Goal: Task Accomplishment & Management: Manage account settings

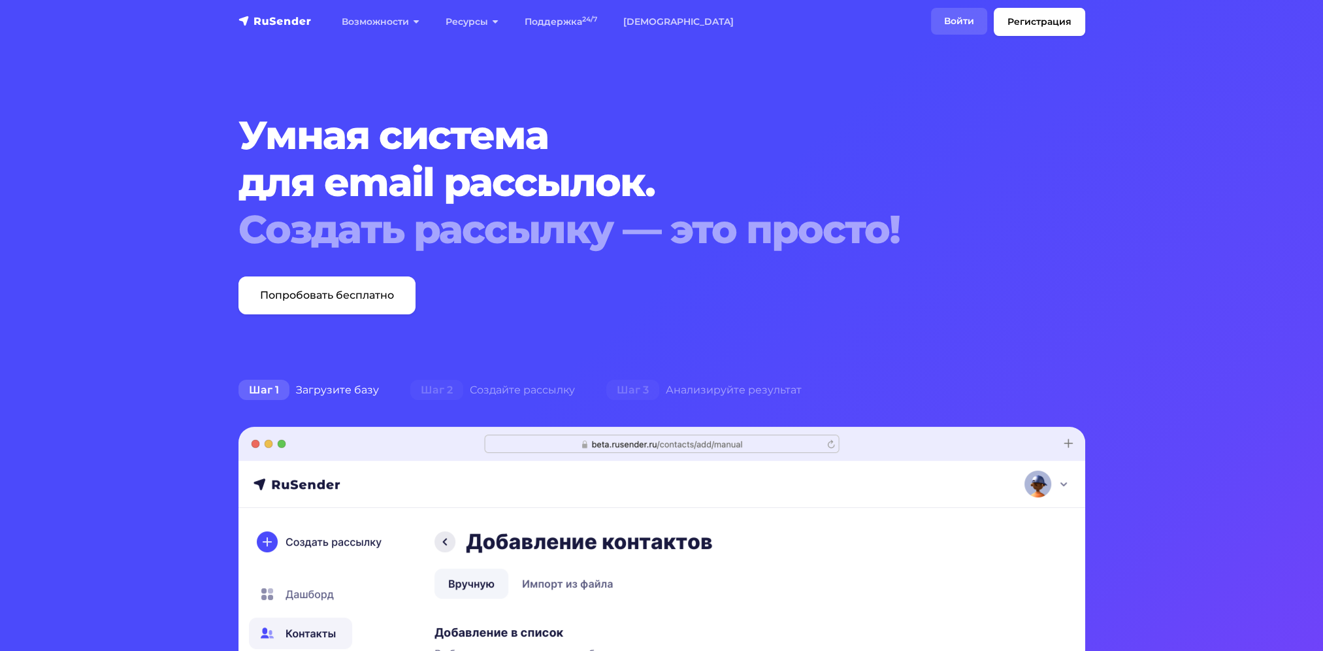
click at [962, 20] on link "Войти" at bounding box center [959, 21] width 56 height 27
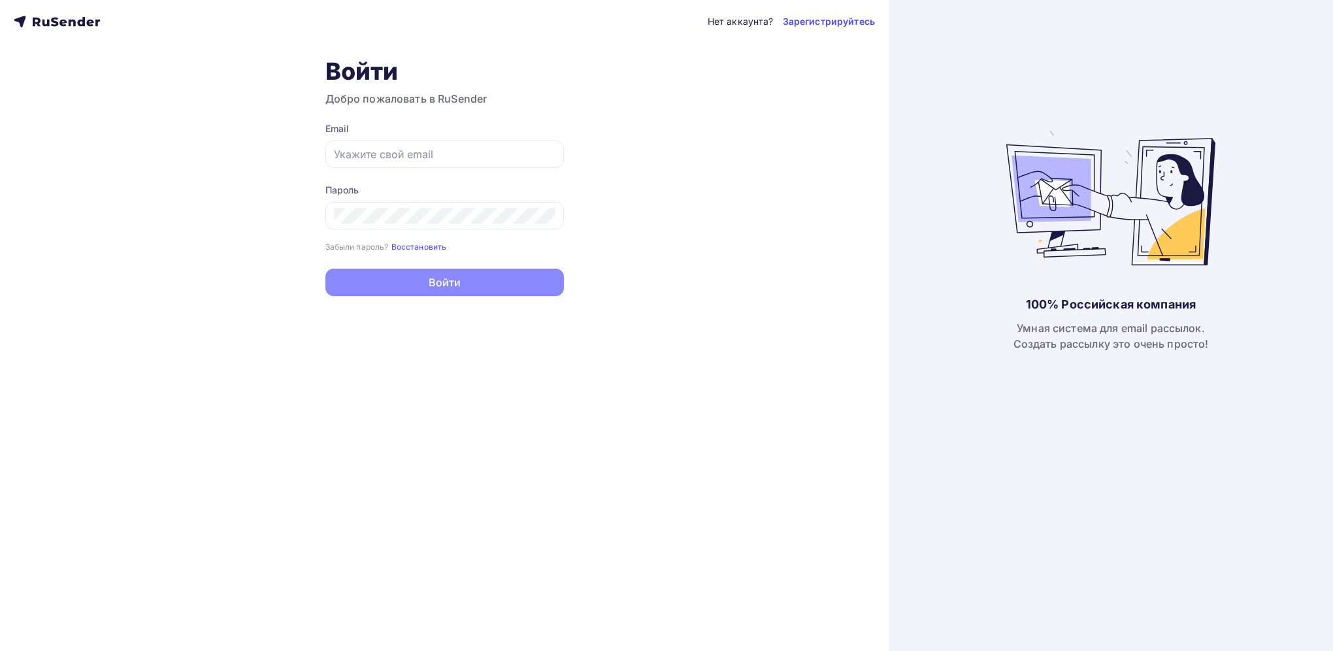
type input "sale@pnevmolux.com"
click at [391, 283] on button "Войти" at bounding box center [444, 282] width 238 height 27
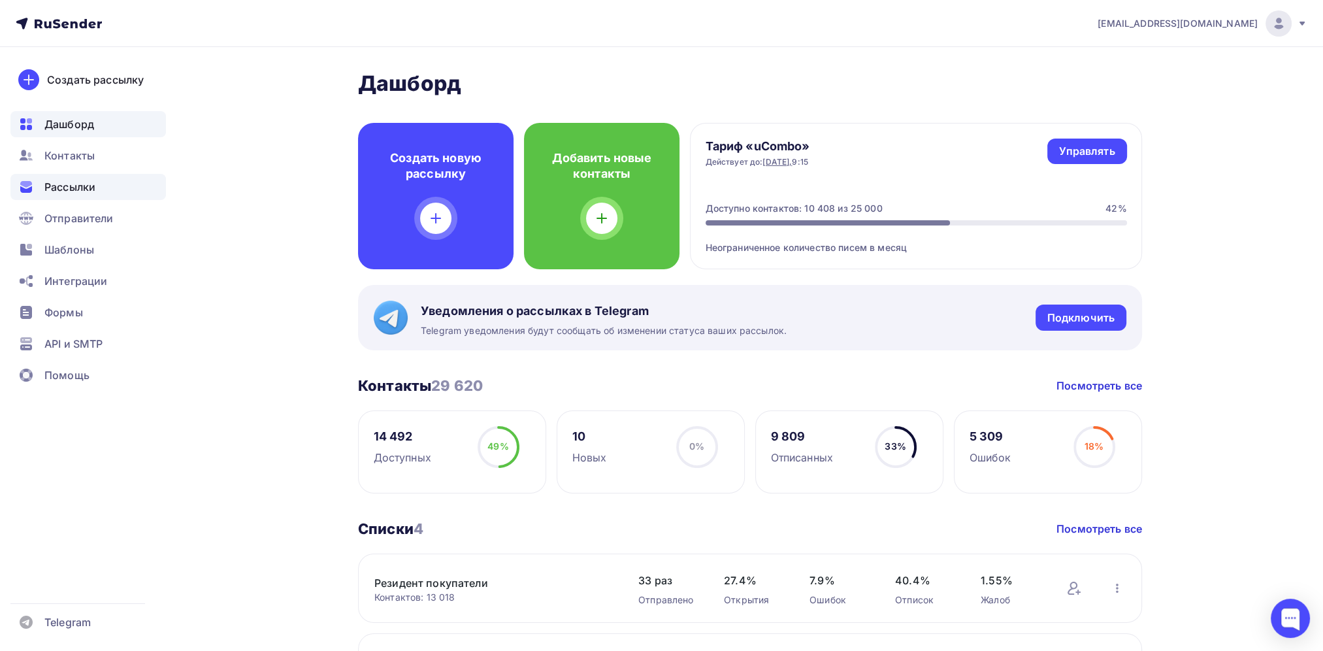
click at [73, 187] on span "Рассылки" at bounding box center [69, 187] width 51 height 16
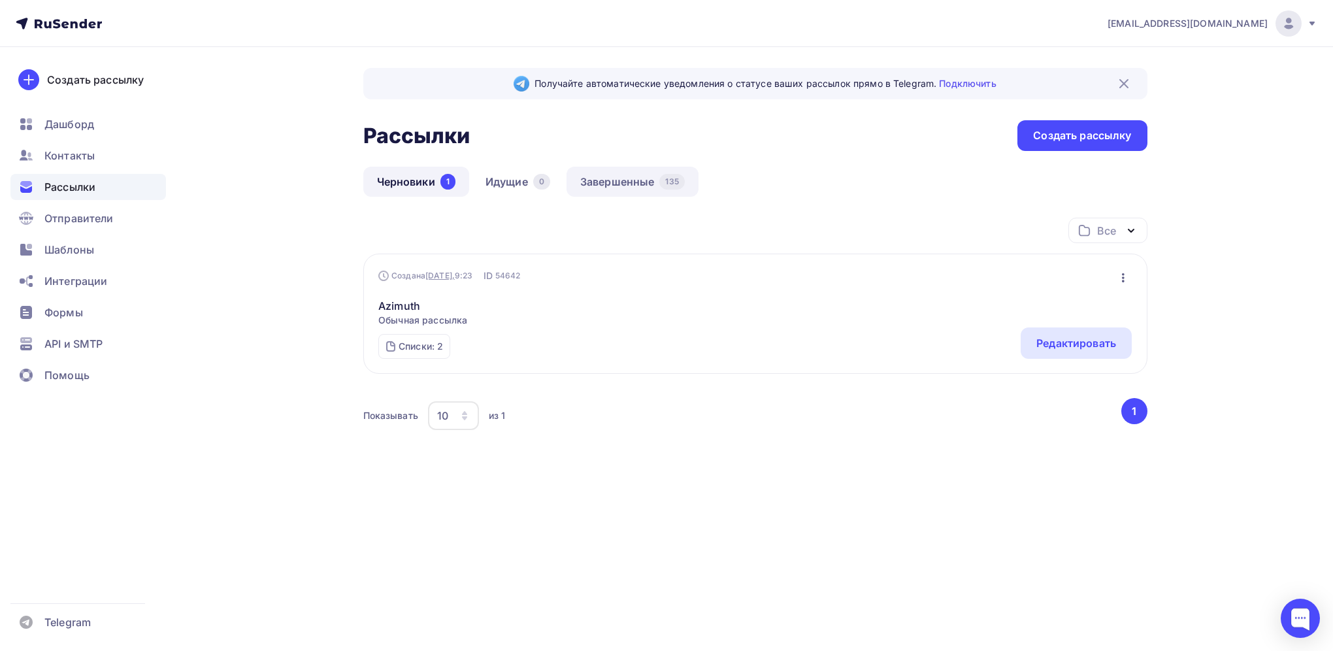
click at [633, 183] on link "Завершенные 135" at bounding box center [632, 182] width 132 height 30
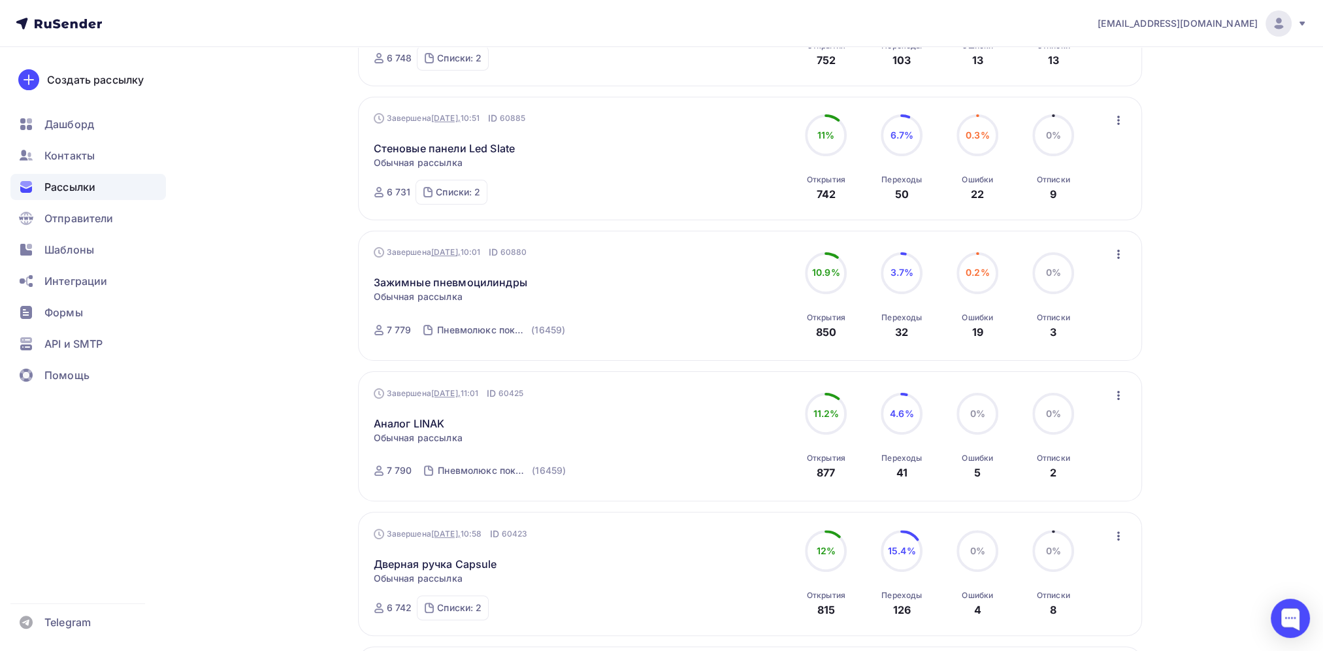
scroll to position [401, 0]
